Goal: Find specific page/section: Find specific page/section

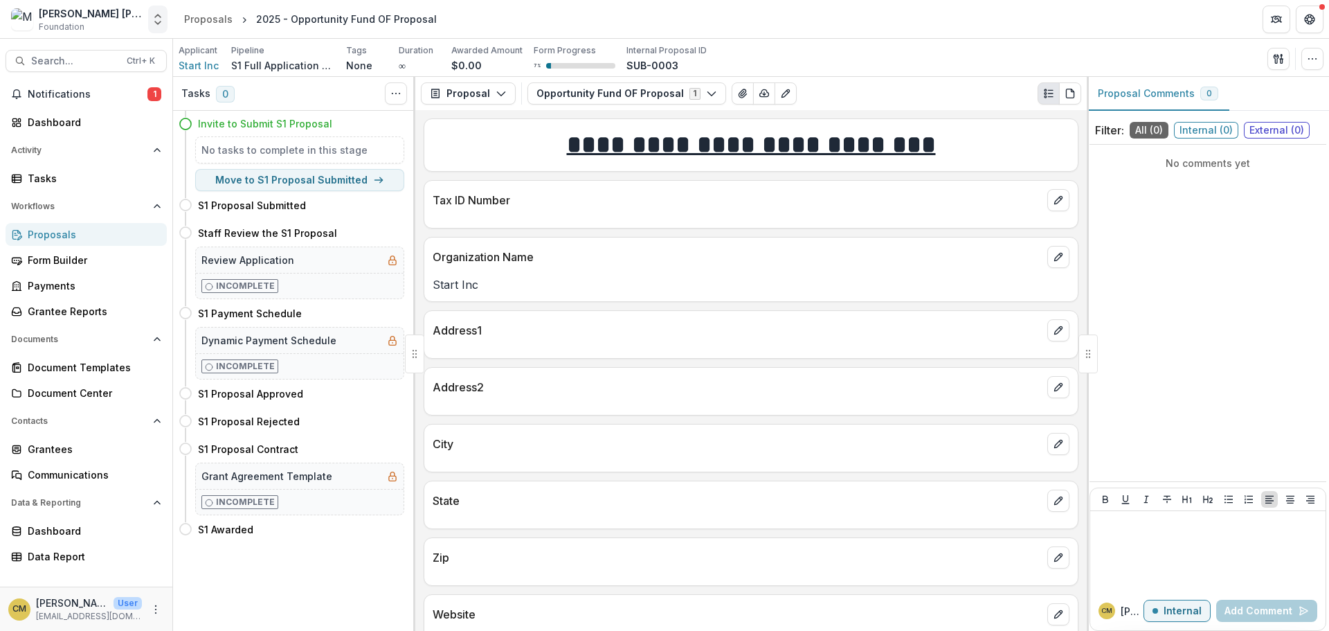
click at [161, 17] on icon "Open entity switcher" at bounding box center [158, 19] width 14 height 14
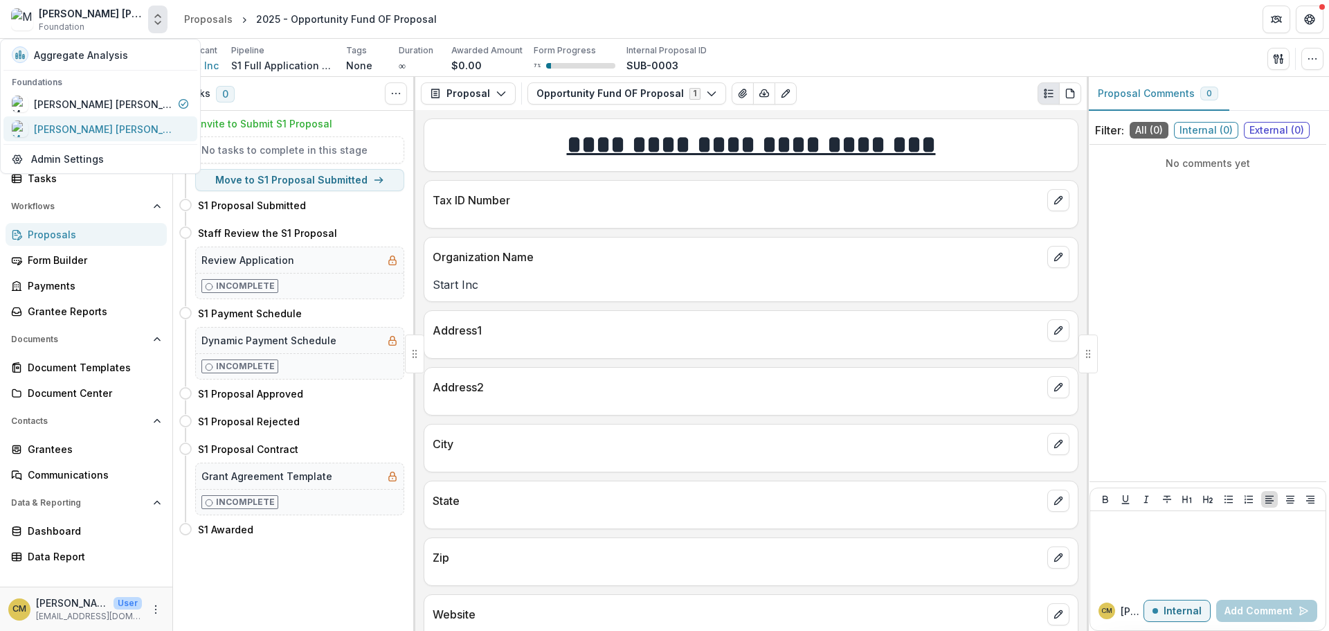
click at [134, 129] on div "[PERSON_NAME] [PERSON_NAME] Data Sandbox" at bounding box center [103, 129] width 138 height 15
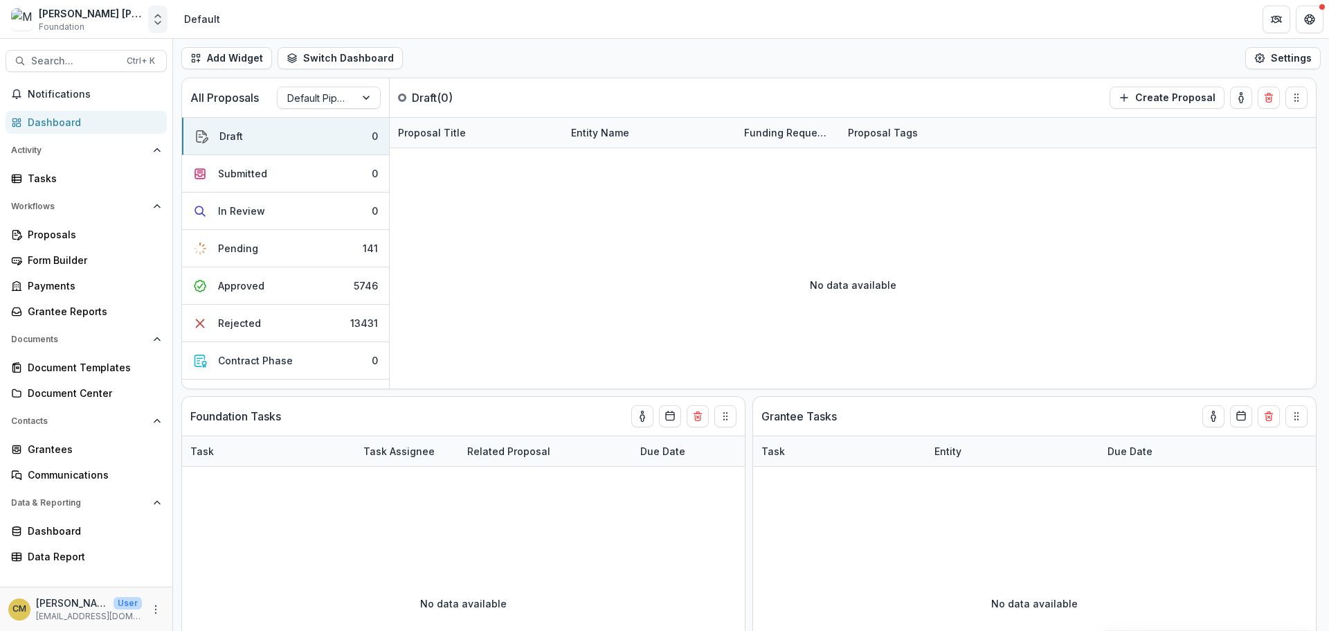
click at [157, 21] on icon "Open entity switcher" at bounding box center [158, 19] width 14 height 14
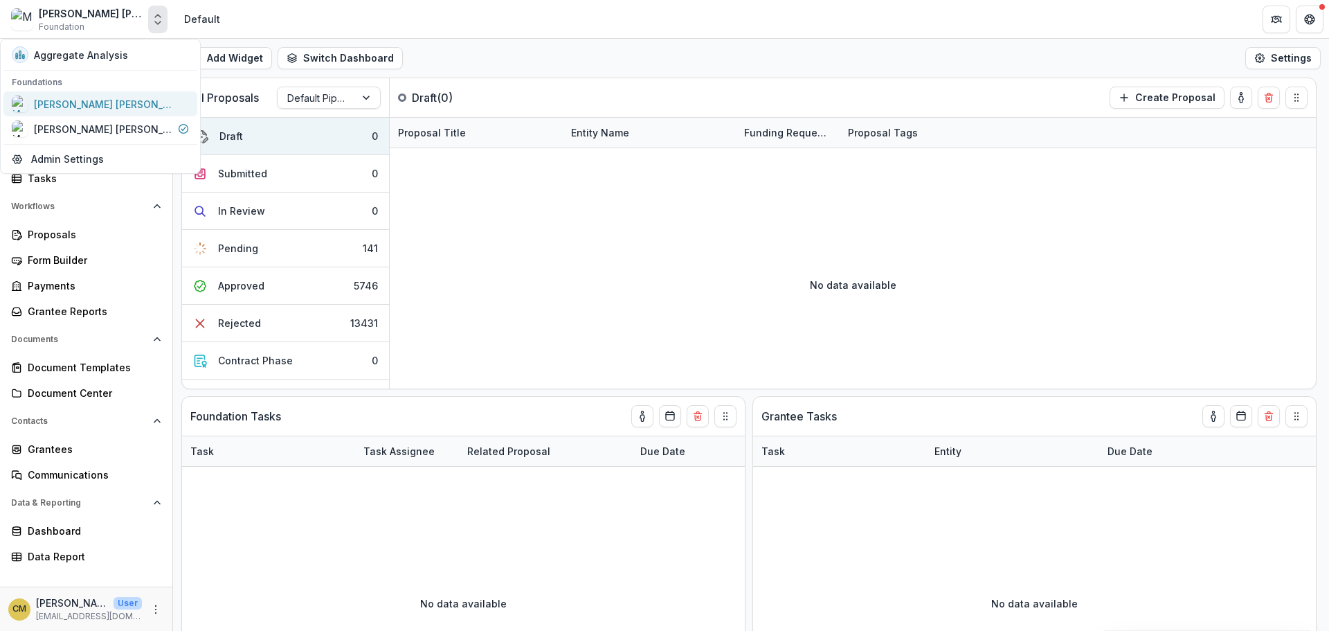
click at [111, 106] on div "[PERSON_NAME] [PERSON_NAME] Workflow Sandbox" at bounding box center [103, 104] width 138 height 15
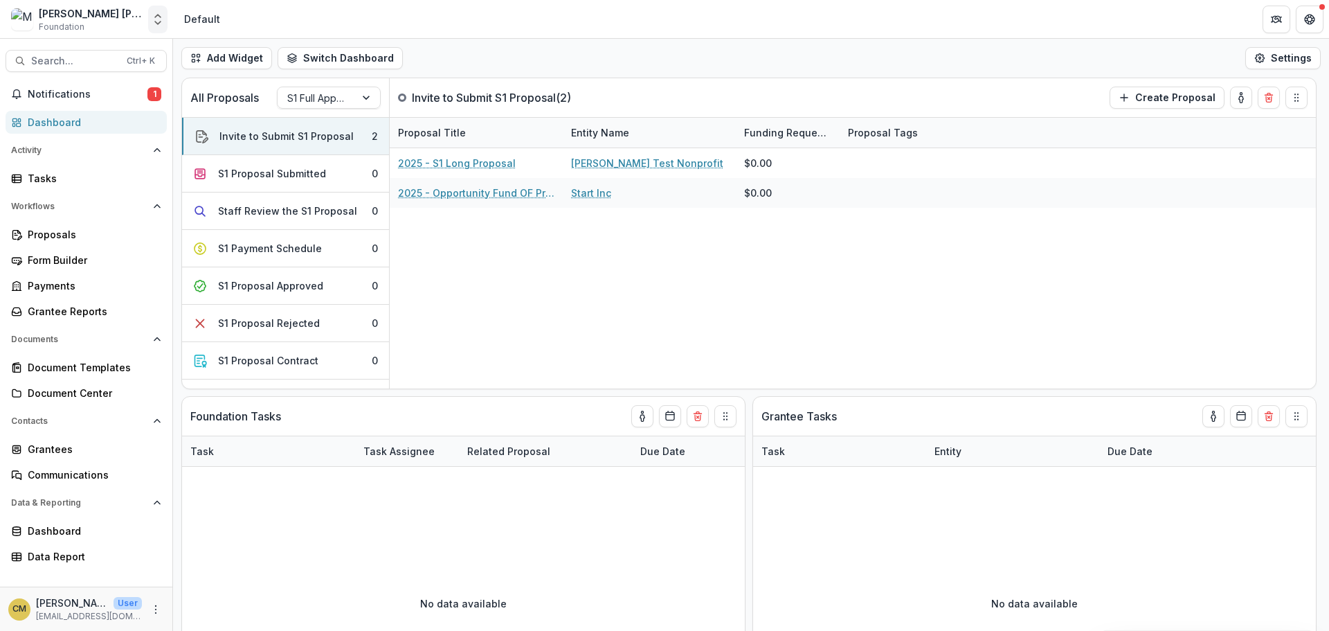
click at [154, 21] on icon "Open entity switcher" at bounding box center [158, 19] width 14 height 14
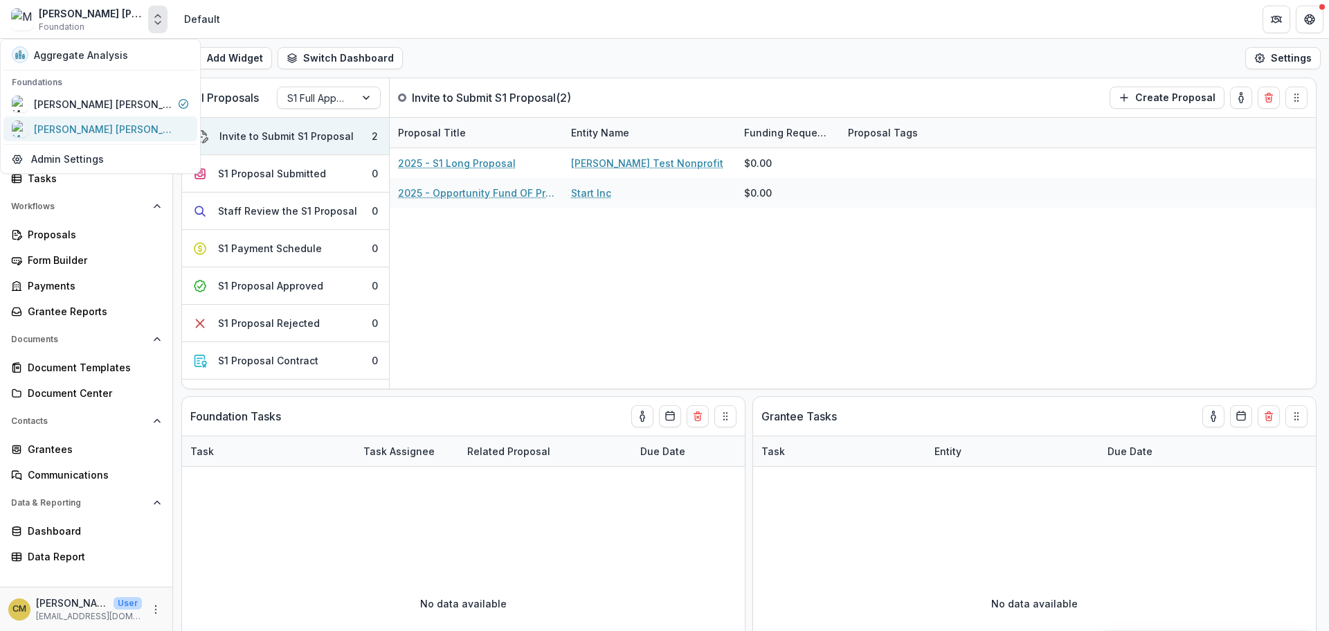
click at [124, 133] on div "[PERSON_NAME] [PERSON_NAME] Data Sandbox" at bounding box center [103, 129] width 138 height 15
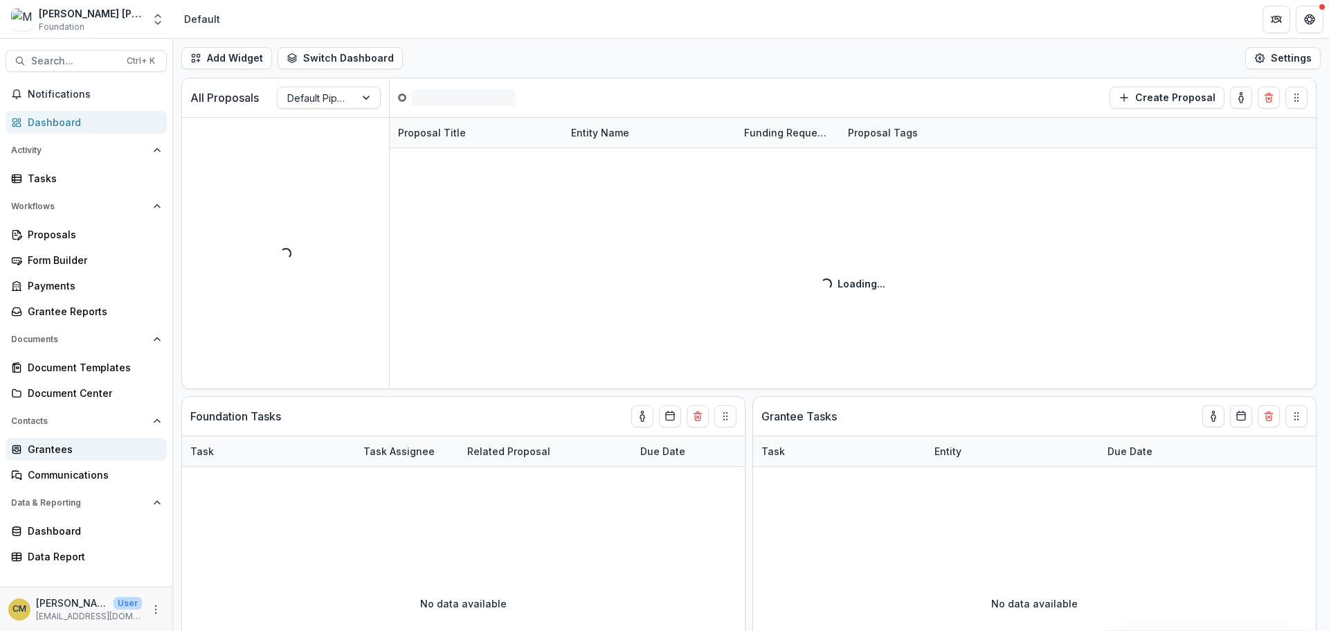
click at [48, 452] on div "Grantees" at bounding box center [92, 449] width 128 height 15
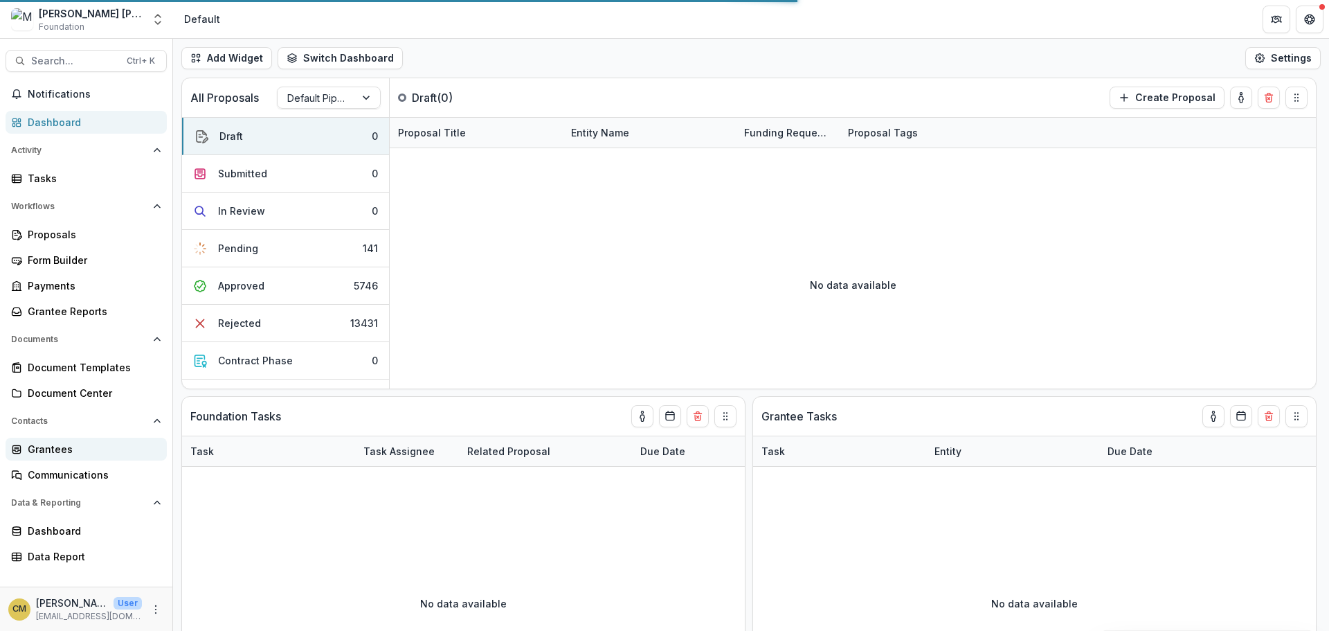
click at [50, 450] on div "Grantees" at bounding box center [92, 449] width 128 height 15
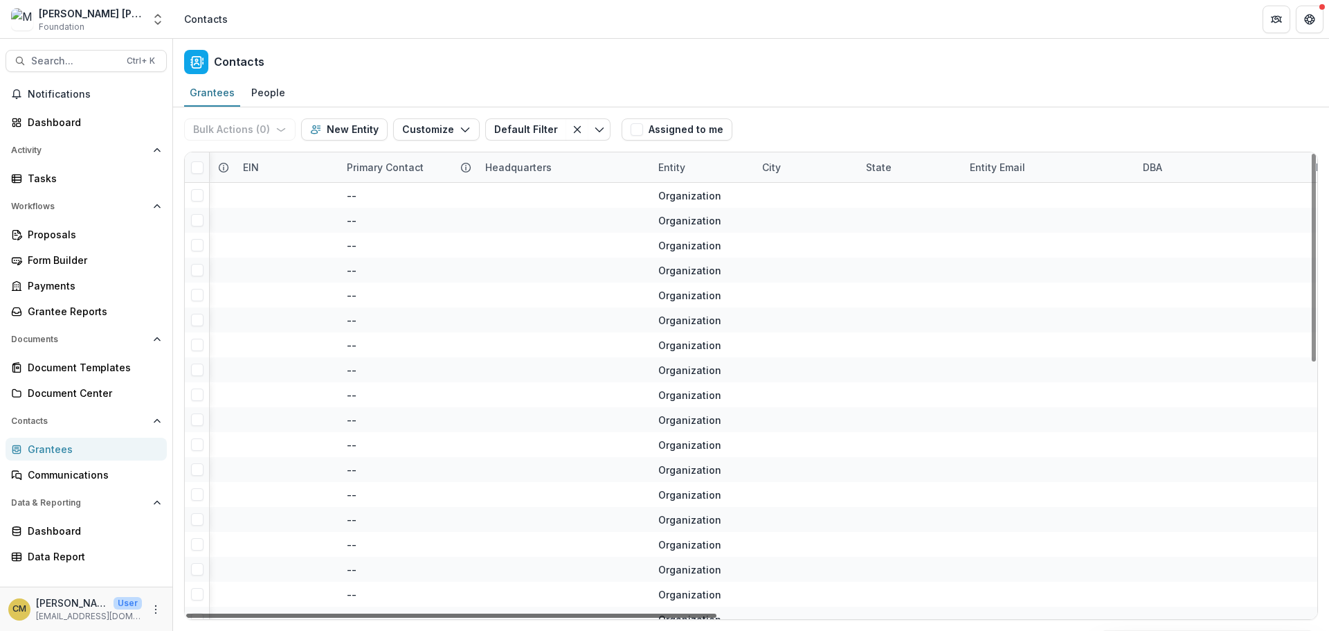
scroll to position [0, 796]
drag, startPoint x: 621, startPoint y: 616, endPoint x: 993, endPoint y: 631, distance: 372.7
click at [716, 617] on div at bounding box center [451, 615] width 530 height 4
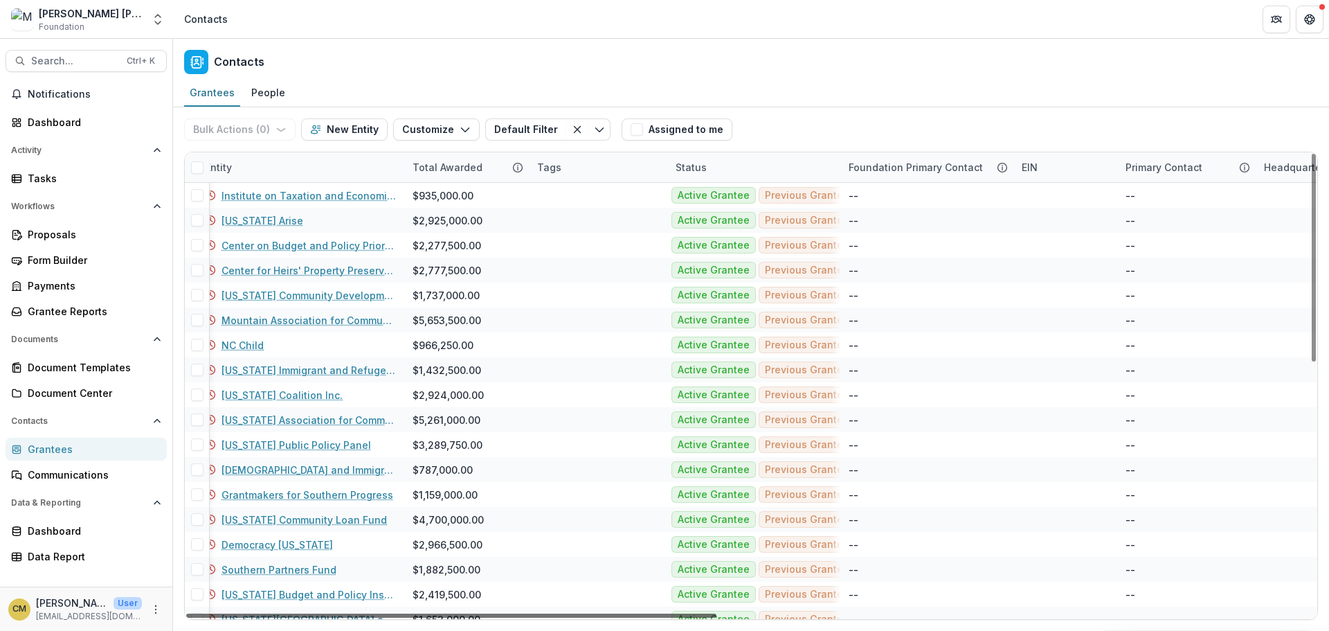
scroll to position [0, 0]
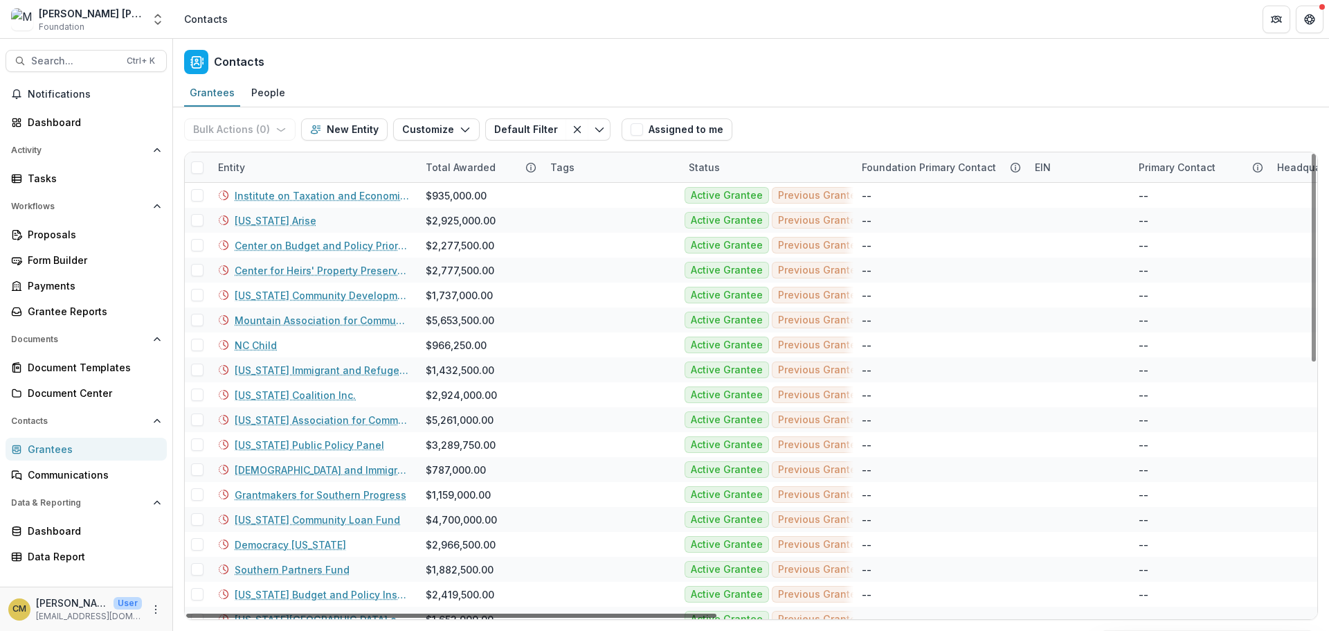
drag, startPoint x: 583, startPoint y: 613, endPoint x: 123, endPoint y: 574, distance: 461.9
click at [186, 613] on div at bounding box center [451, 615] width 530 height 4
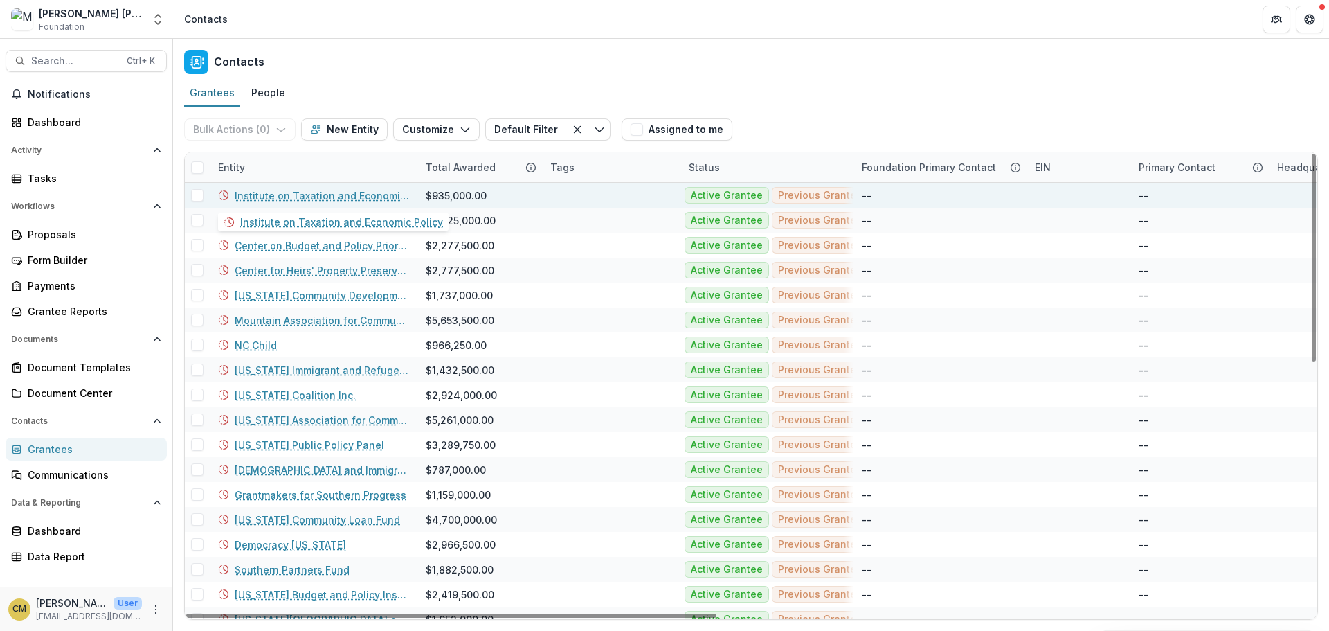
click at [260, 197] on link "Institute on Taxation and Economic Policy" at bounding box center [322, 195] width 174 height 15
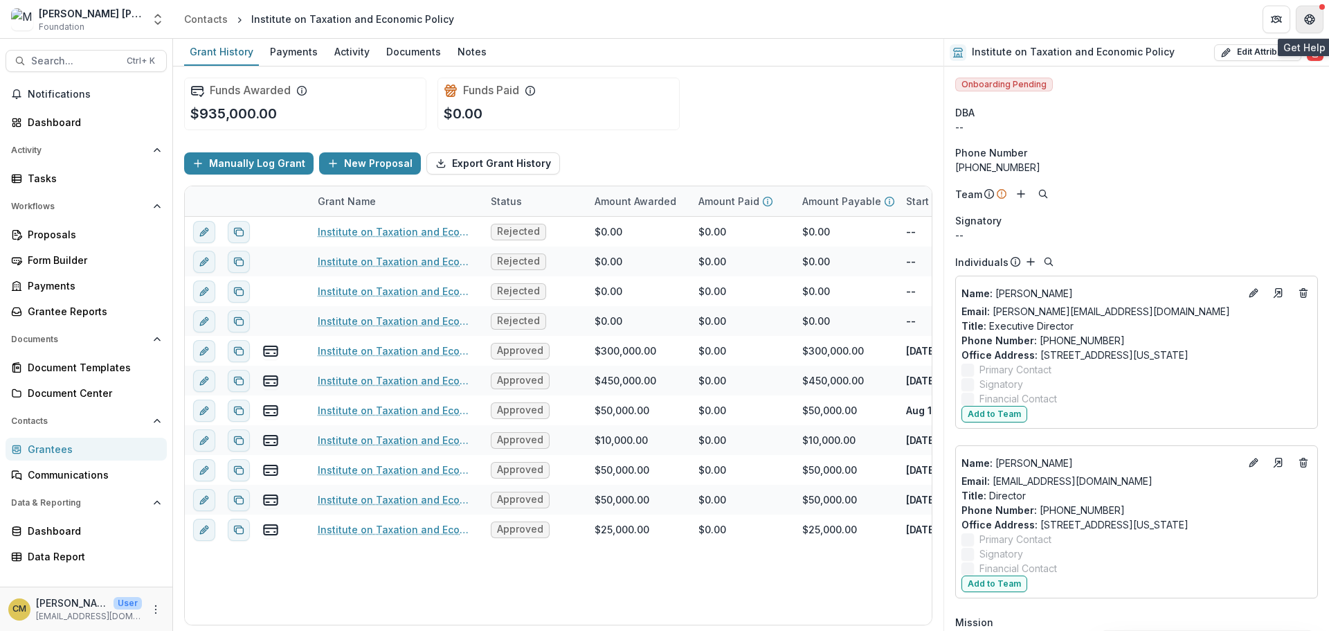
click at [1308, 24] on icon "Get Help" at bounding box center [1309, 22] width 3 height 3
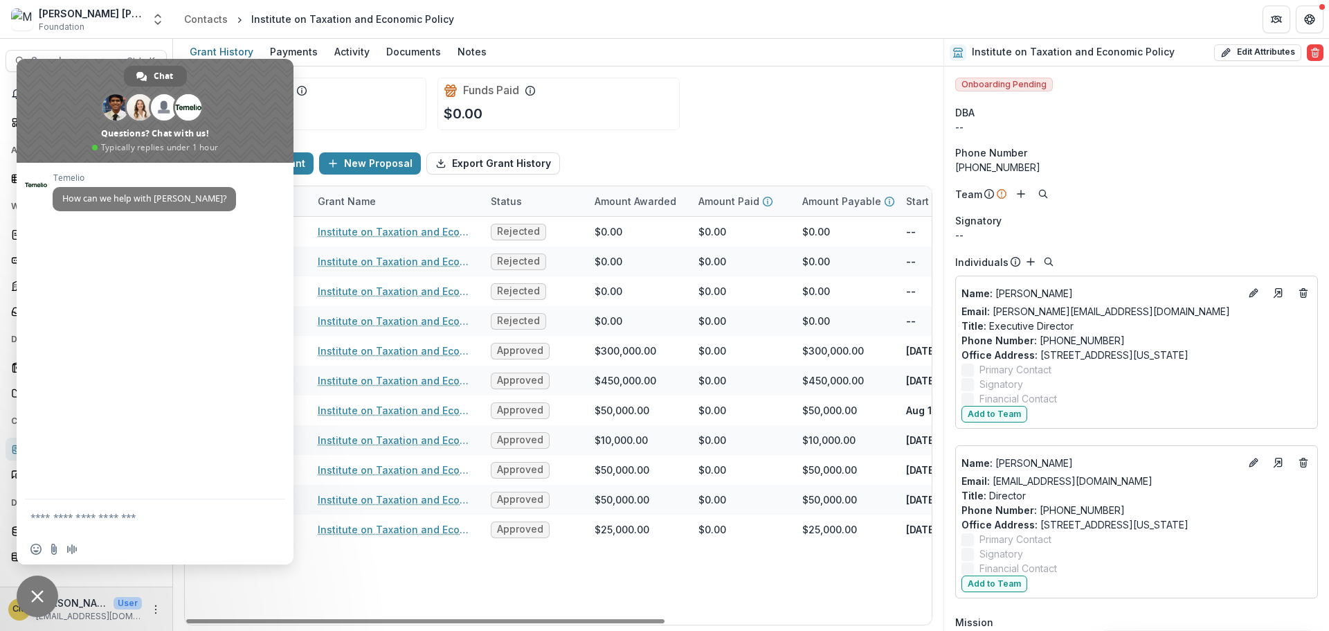
click at [41, 594] on span "Close chat" at bounding box center [37, 596] width 12 height 12
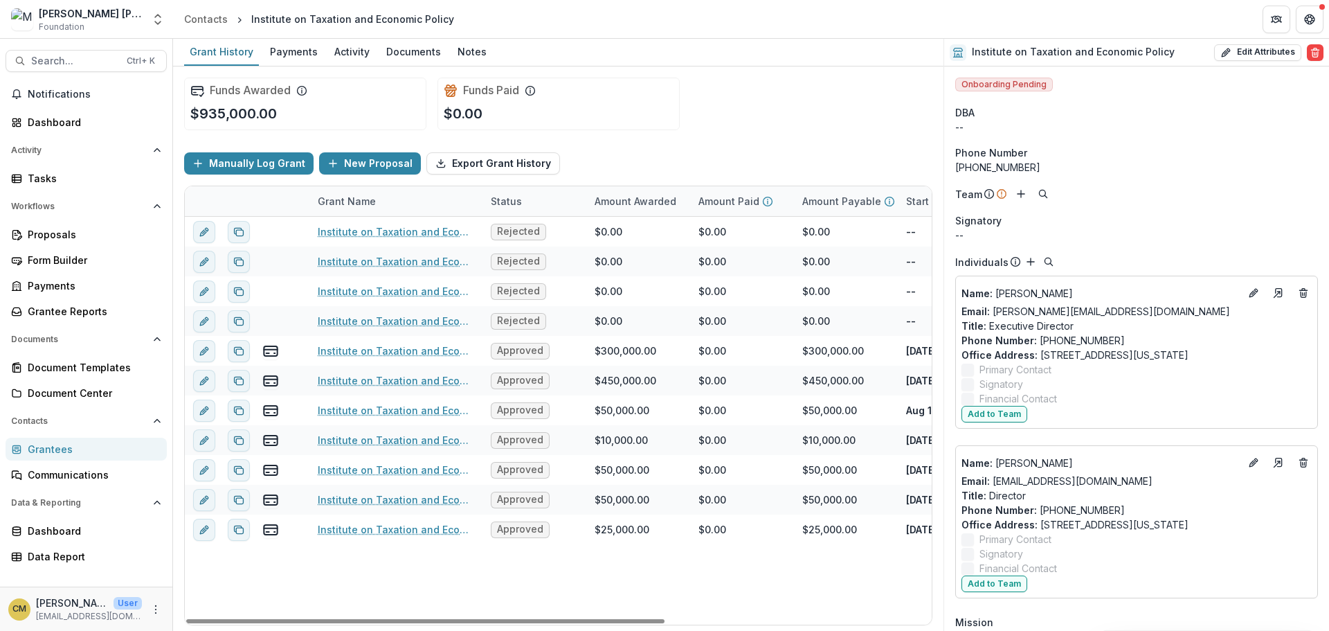
click at [828, 110] on div "Funds Awarded $935,000.00 Funds Paid $0.00" at bounding box center [558, 103] width 748 height 75
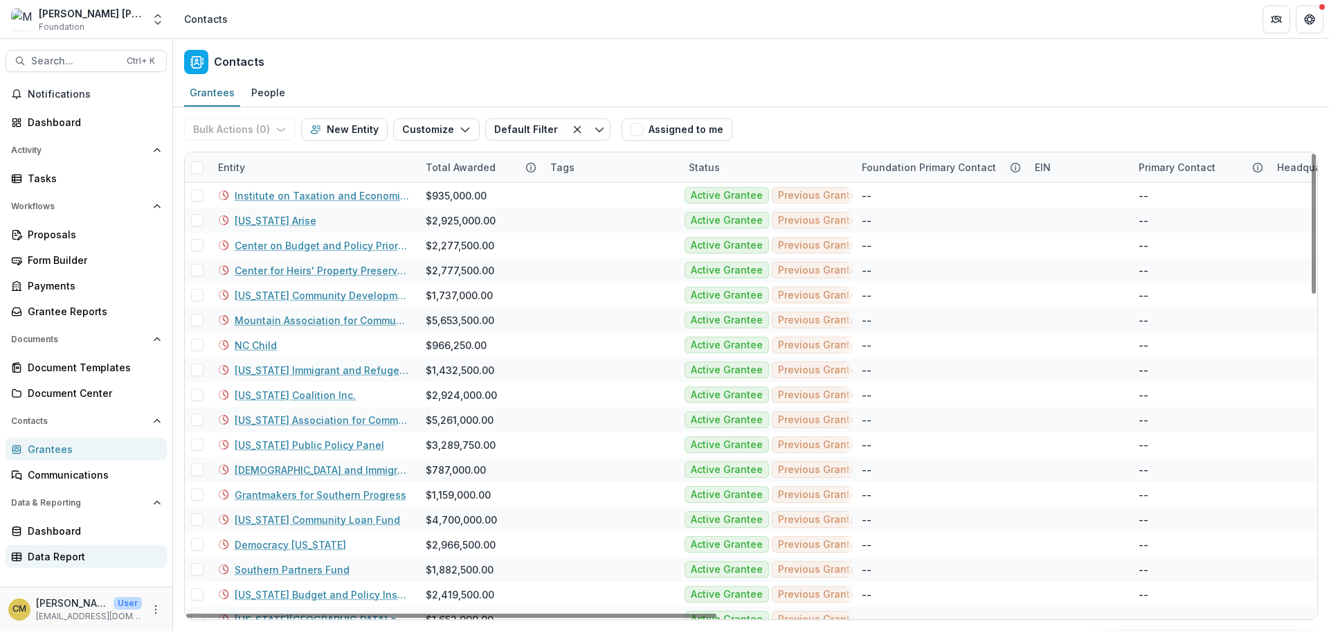
click at [64, 554] on div "Data Report" at bounding box center [92, 556] width 128 height 15
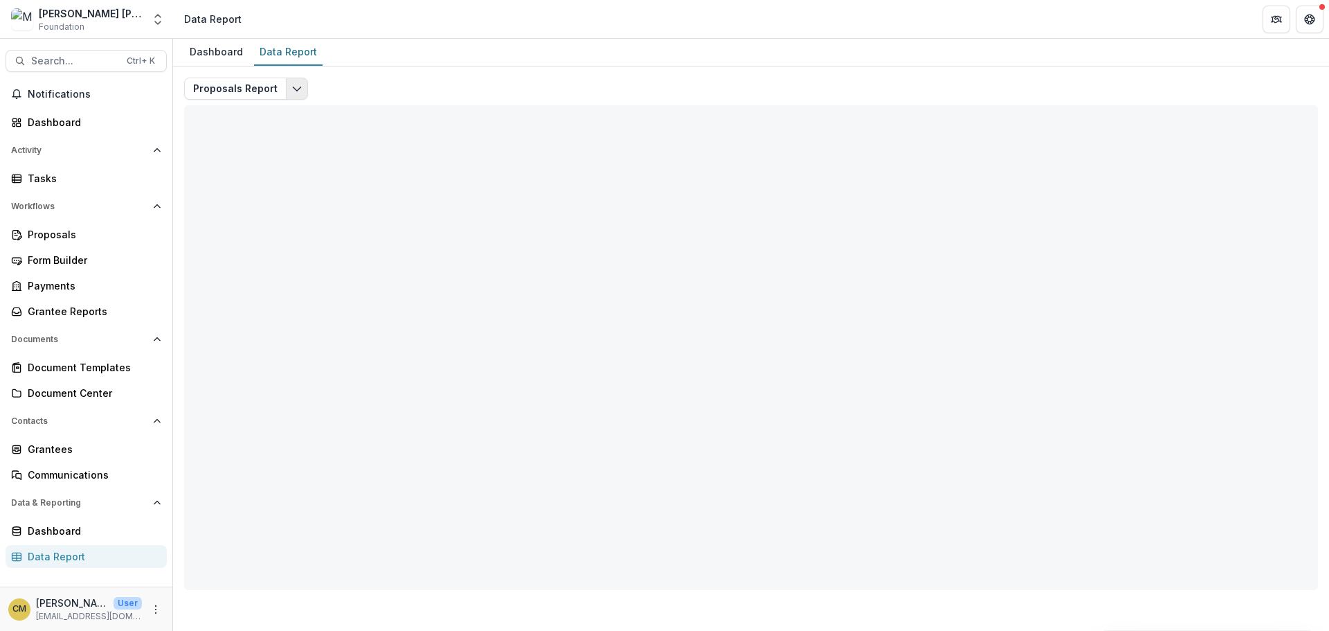
click at [291, 87] on icon "Edit selected report" at bounding box center [296, 88] width 11 height 11
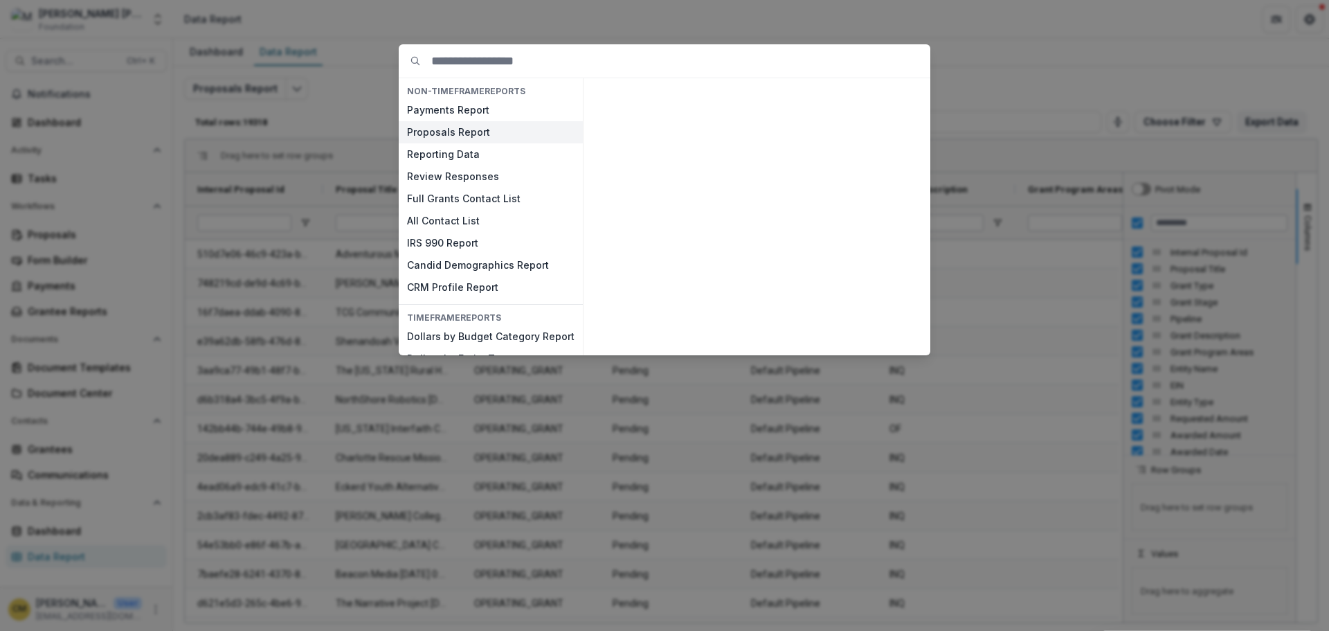
click at [451, 125] on button "Proposals Report" at bounding box center [491, 132] width 184 height 22
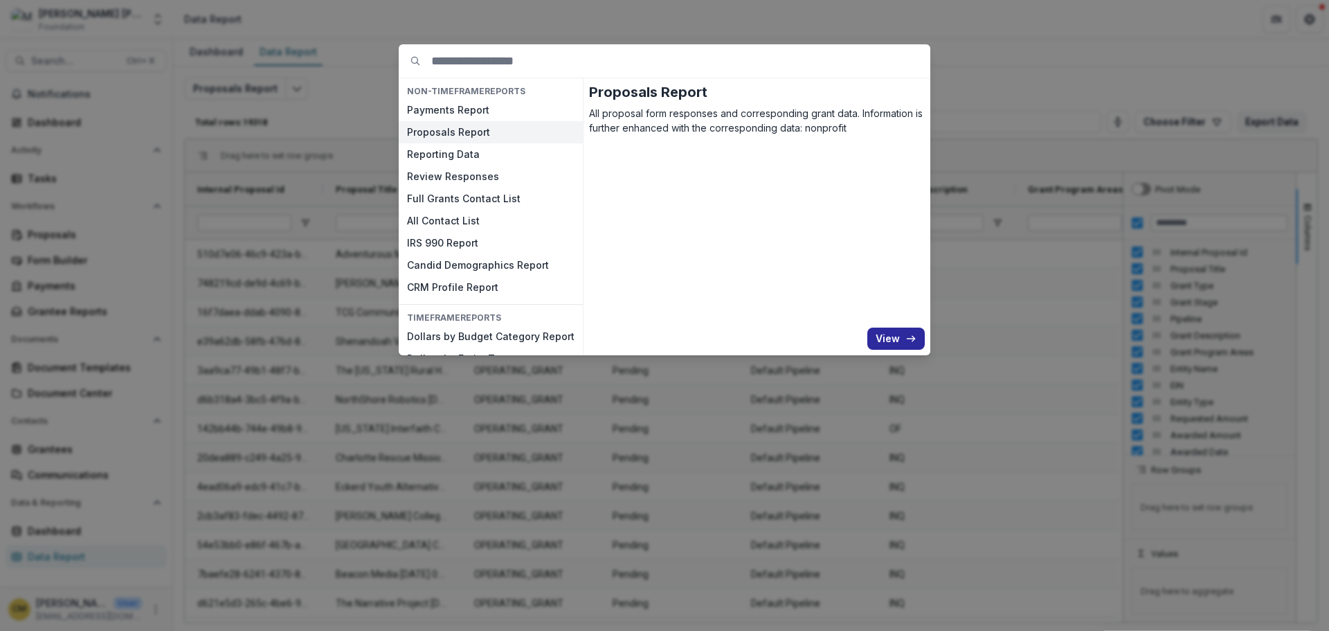
click at [889, 334] on button "View" at bounding box center [895, 338] width 57 height 22
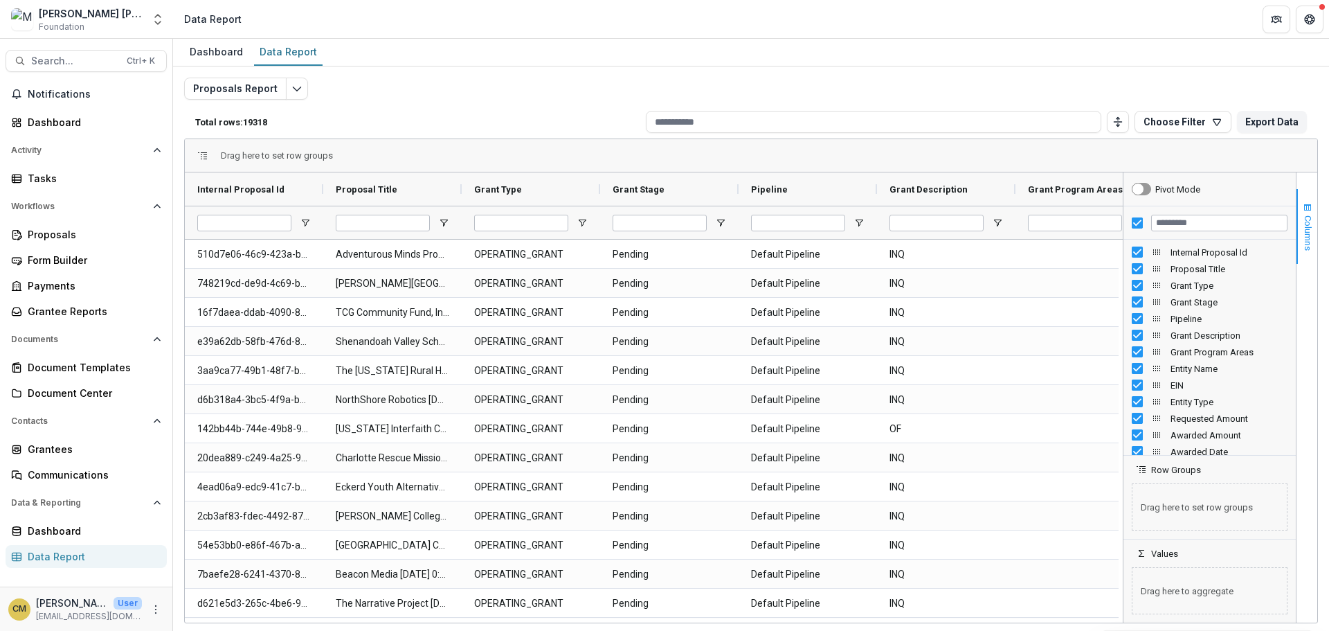
click at [1312, 208] on span "button" at bounding box center [1307, 207] width 11 height 11
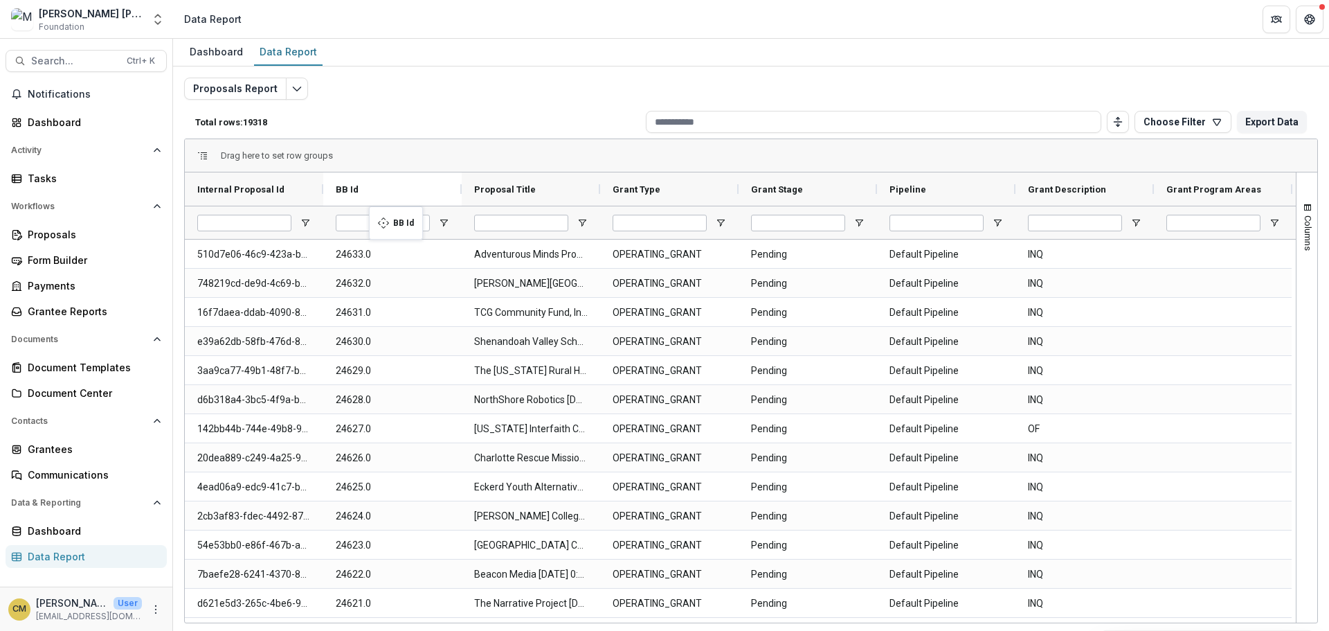
drag, startPoint x: 718, startPoint y: 190, endPoint x: 376, endPoint y: 215, distance: 342.8
click at [156, 610] on icon "More" at bounding box center [155, 609] width 11 height 11
click at [209, 587] on link "User Settings" at bounding box center [247, 579] width 148 height 23
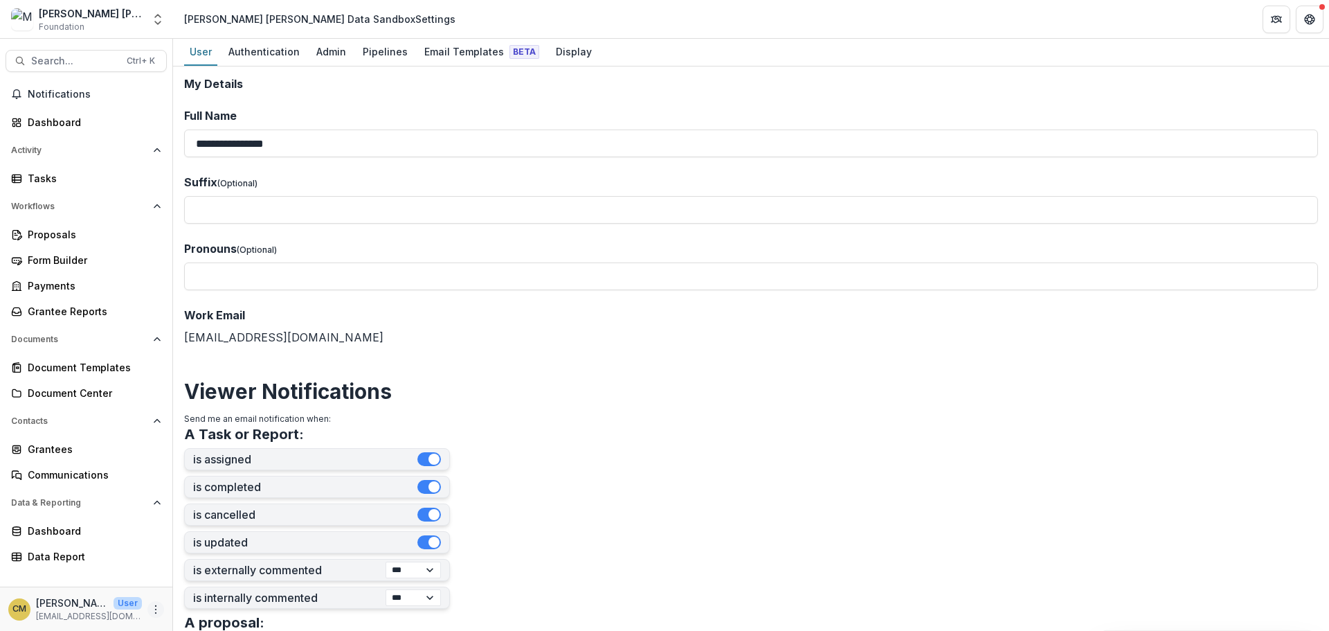
click at [152, 610] on icon "More" at bounding box center [155, 609] width 11 height 11
click at [550, 419] on form "**********" at bounding box center [751, 602] width 1134 height 1048
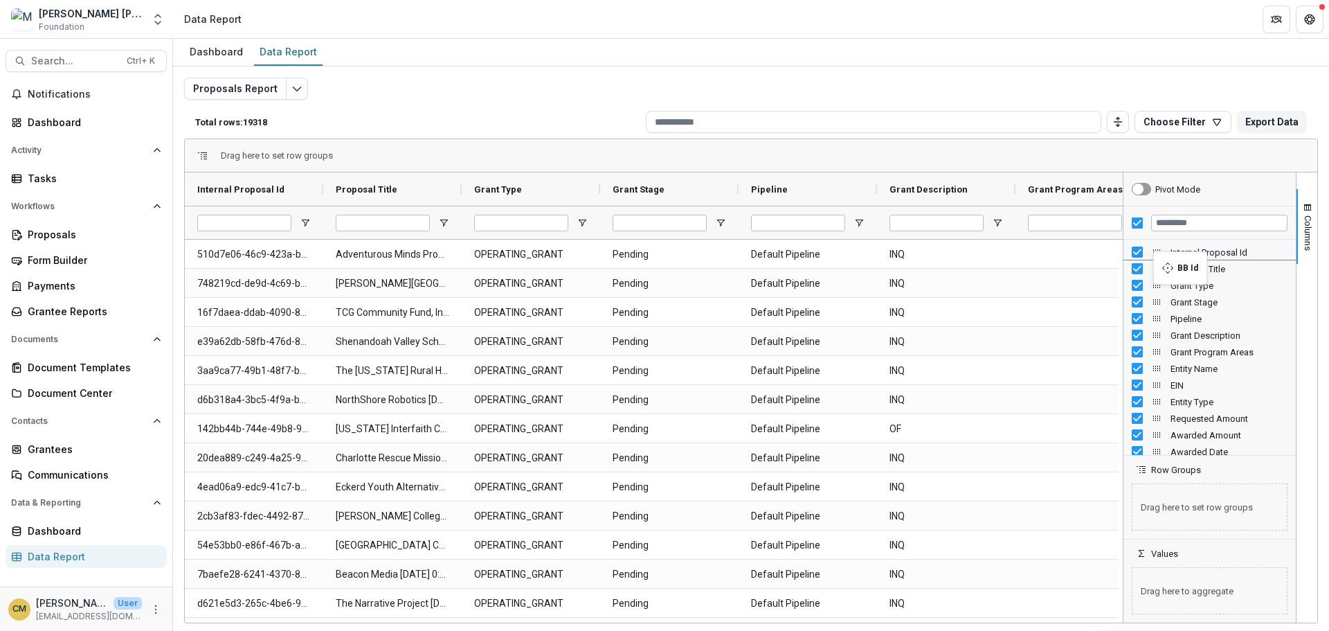
drag, startPoint x: 1154, startPoint y: 445, endPoint x: 1160, endPoint y: 260, distance: 185.6
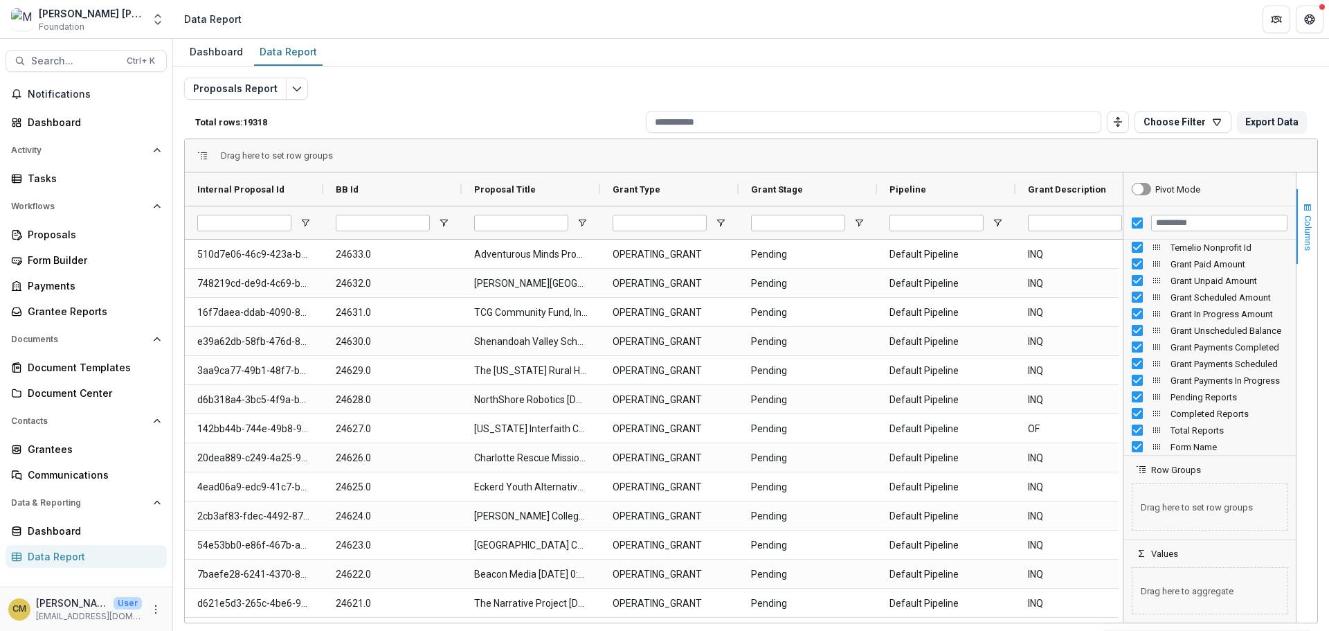
click at [1308, 207] on span "button" at bounding box center [1307, 207] width 11 height 11
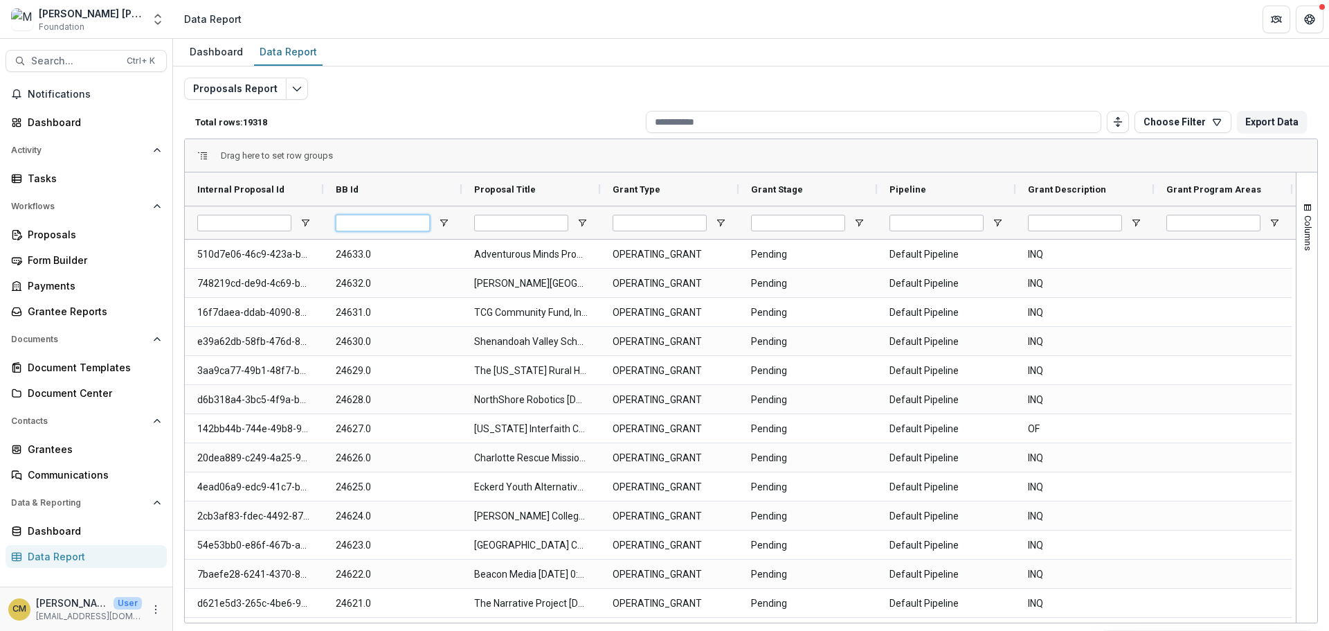
click at [378, 220] on input "BB Id Filter Input" at bounding box center [383, 223] width 94 height 17
click at [346, 221] on input "BB Id Filter Input" at bounding box center [383, 223] width 94 height 17
type input "*****"
